Goal: Task Accomplishment & Management: Manage account settings

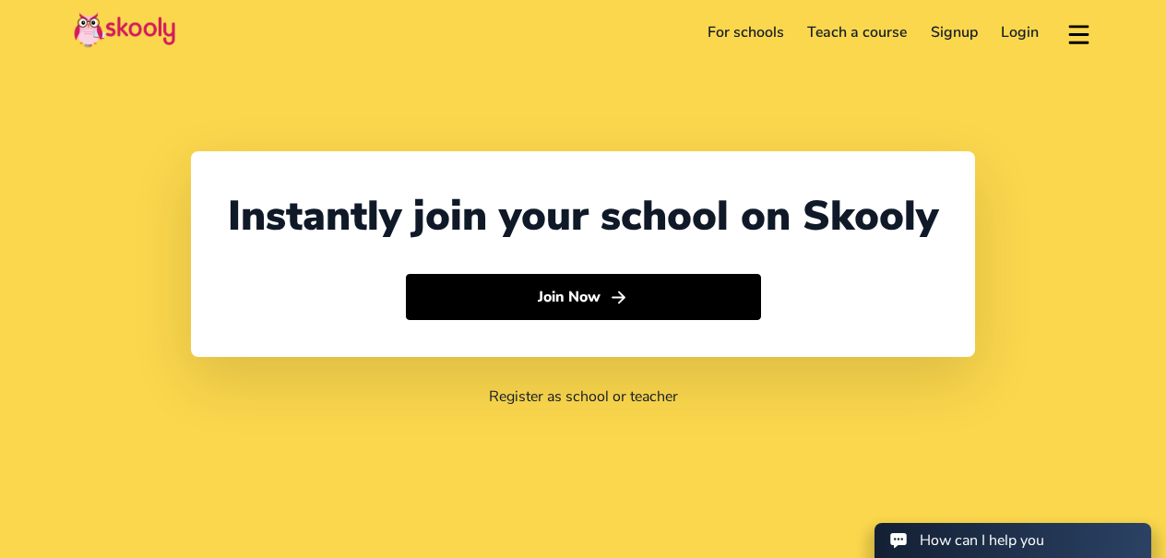
select select "1"
select select "[GEOGRAPHIC_DATA]"
select select "America/New_York"
click at [1019, 26] on link "Login" at bounding box center [1021, 33] width 62 height 30
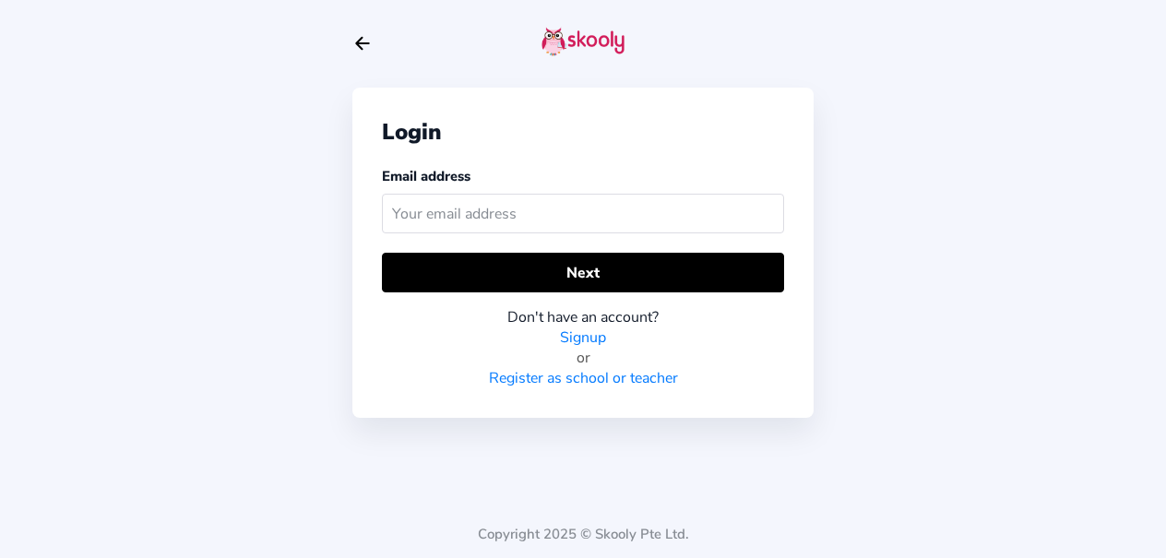
click at [555, 222] on input "text" at bounding box center [583, 214] width 402 height 40
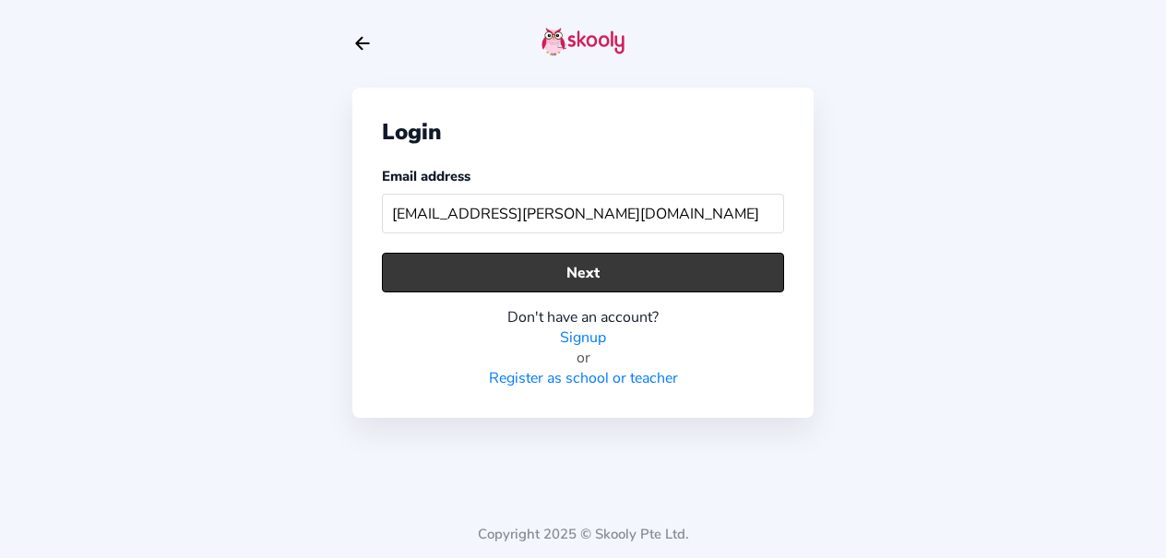
type input "[EMAIL_ADDRESS][PERSON_NAME][DOMAIN_NAME]"
click at [575, 274] on button "Next" at bounding box center [583, 273] width 402 height 40
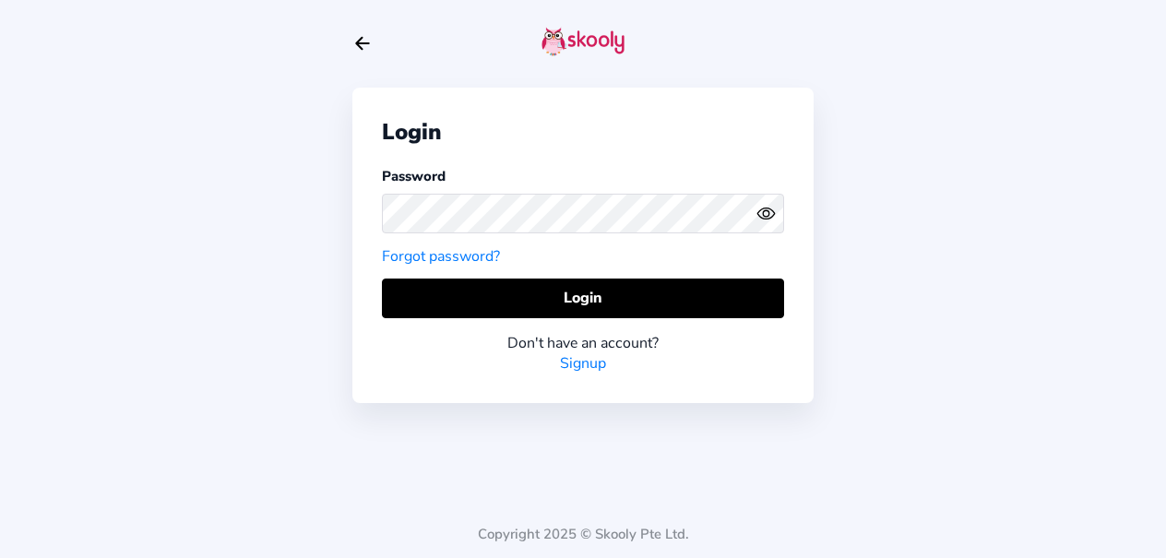
click at [765, 211] on icon "Eye" at bounding box center [766, 213] width 19 height 19
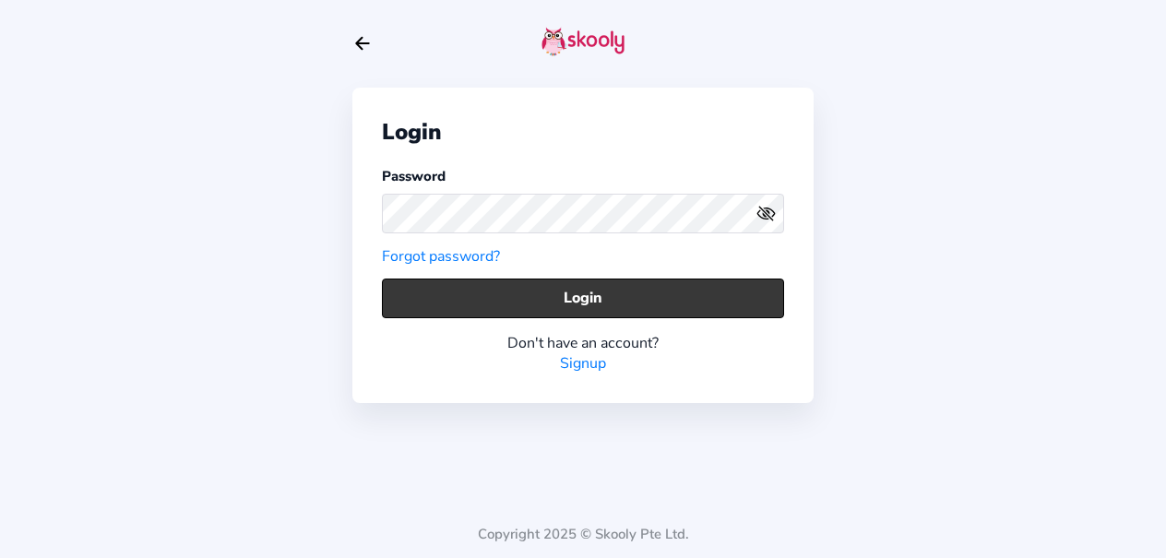
click at [618, 314] on button "Login" at bounding box center [583, 299] width 402 height 40
